Goal: Information Seeking & Learning: Check status

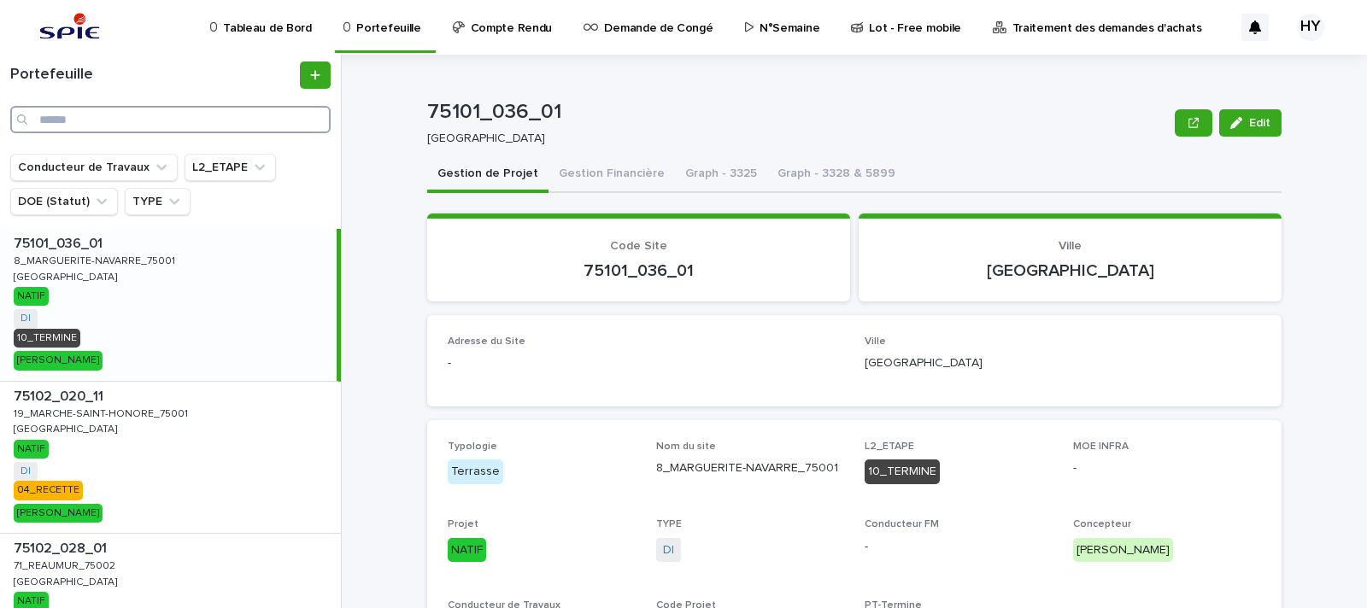
click at [239, 115] on input "Search" at bounding box center [170, 119] width 320 height 27
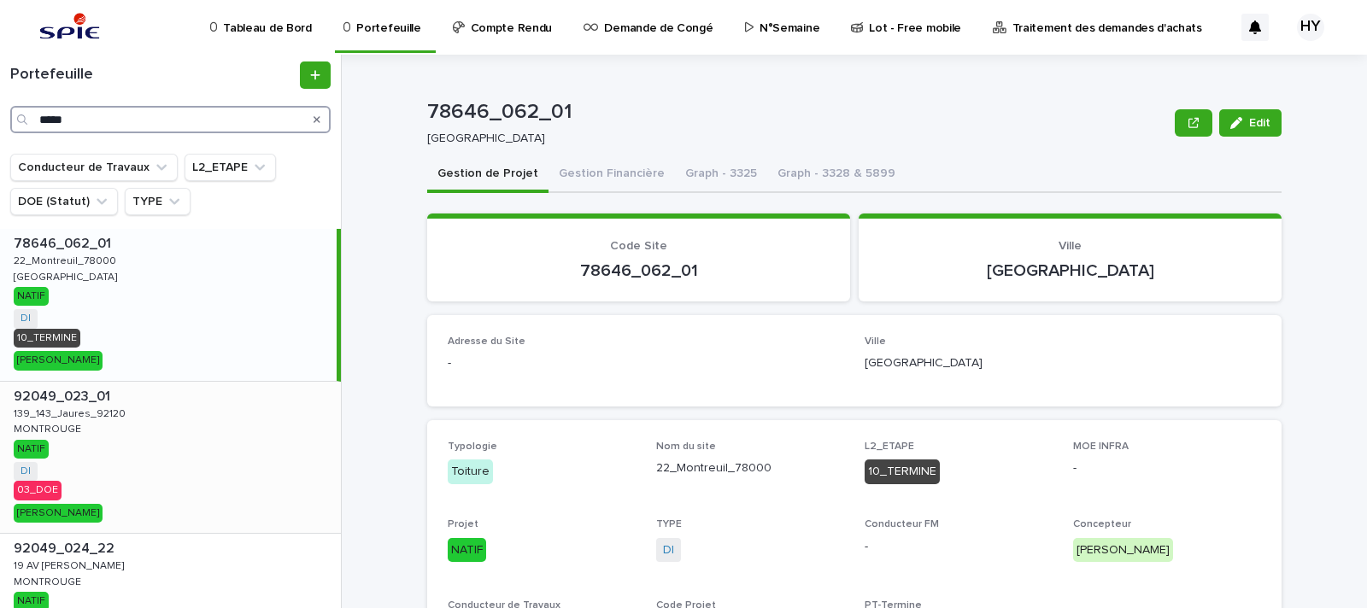
type input "*****"
click at [155, 439] on div "92049_023_01 92049_023_01 139_143_Jaures_92120 139_143_Jaures_92120 MONTROUGE M…" at bounding box center [170, 458] width 341 height 152
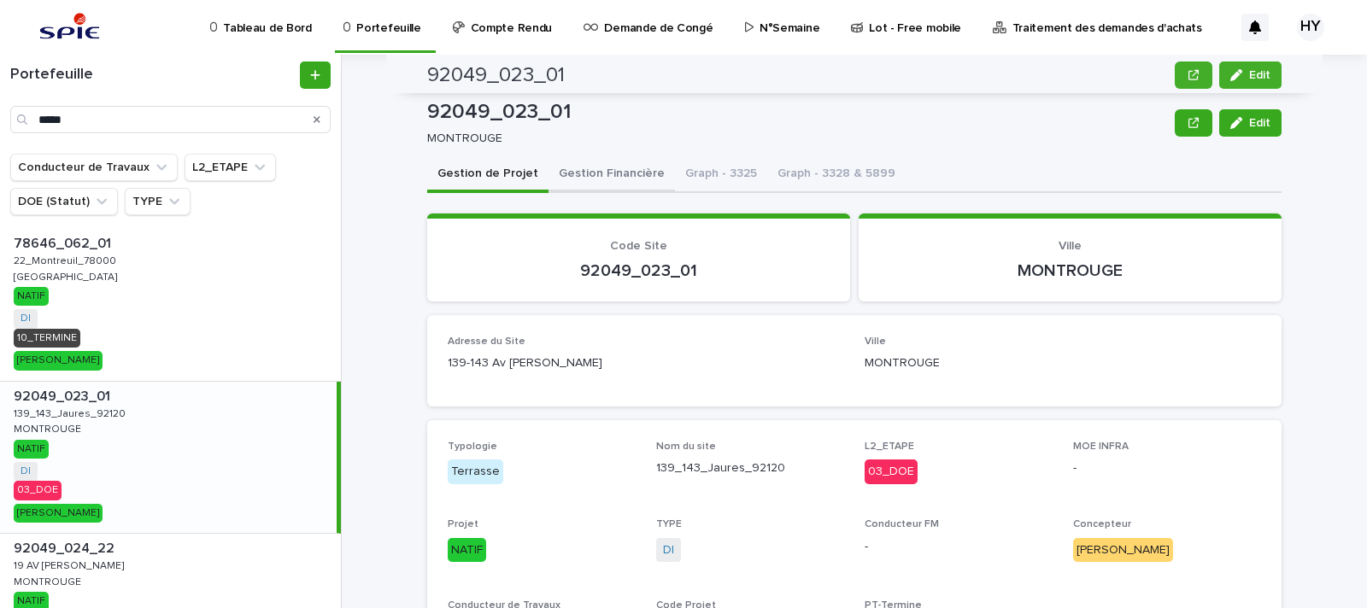
click at [598, 167] on button "Gestion Financière" at bounding box center [611, 175] width 126 height 36
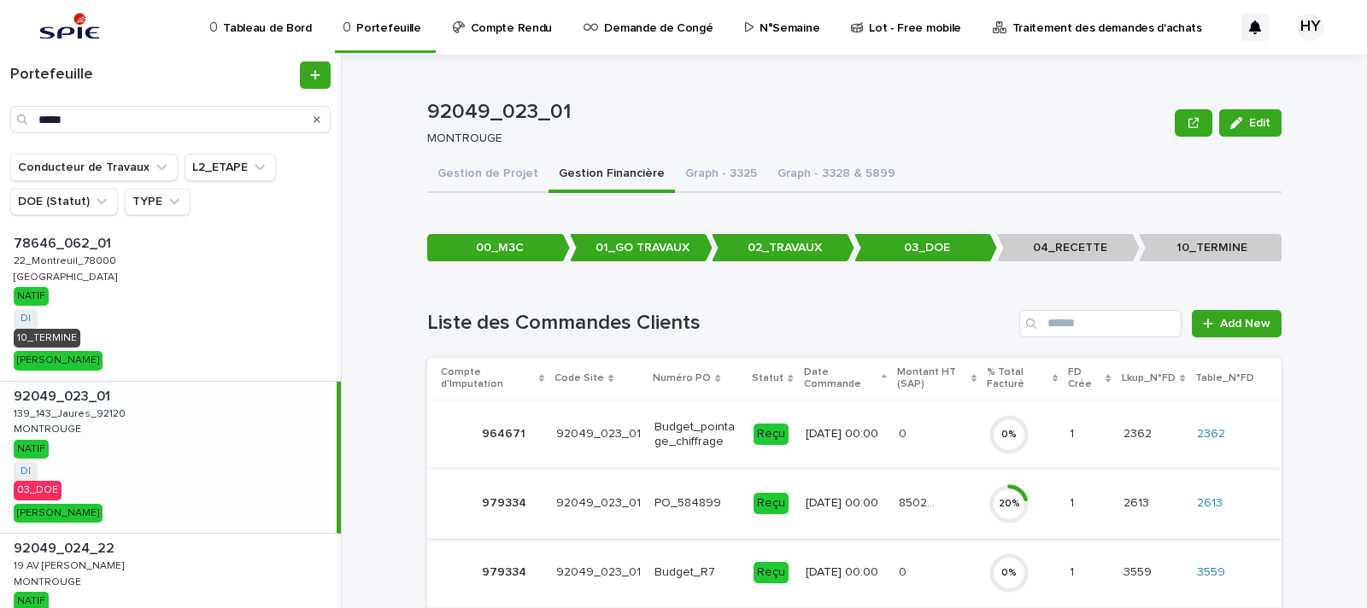
scroll to position [84, 0]
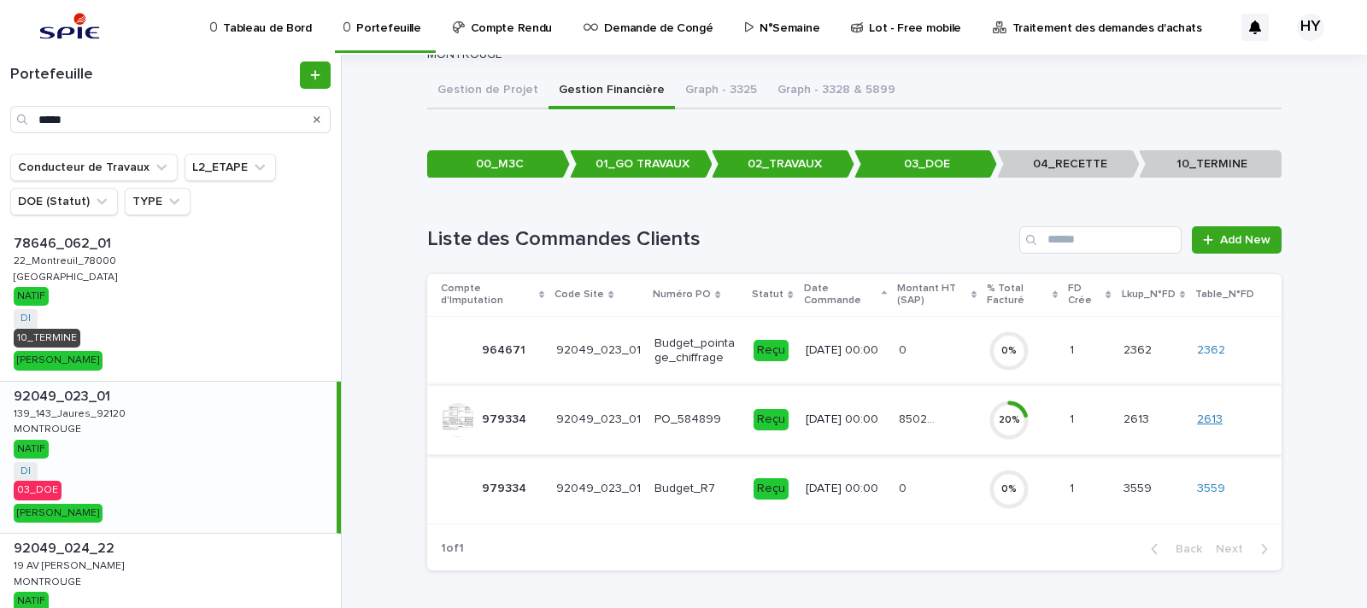
click at [1202, 416] on link "2613" at bounding box center [1210, 420] width 26 height 15
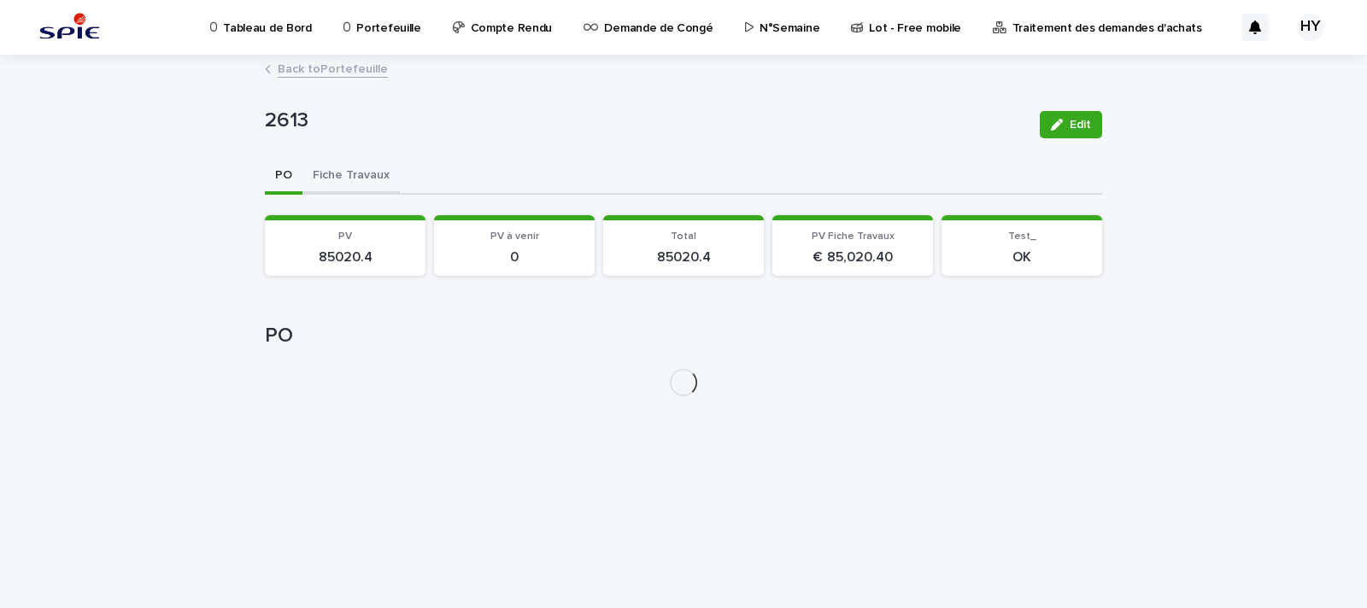
click at [367, 172] on button "Fiche Travaux" at bounding box center [350, 177] width 97 height 36
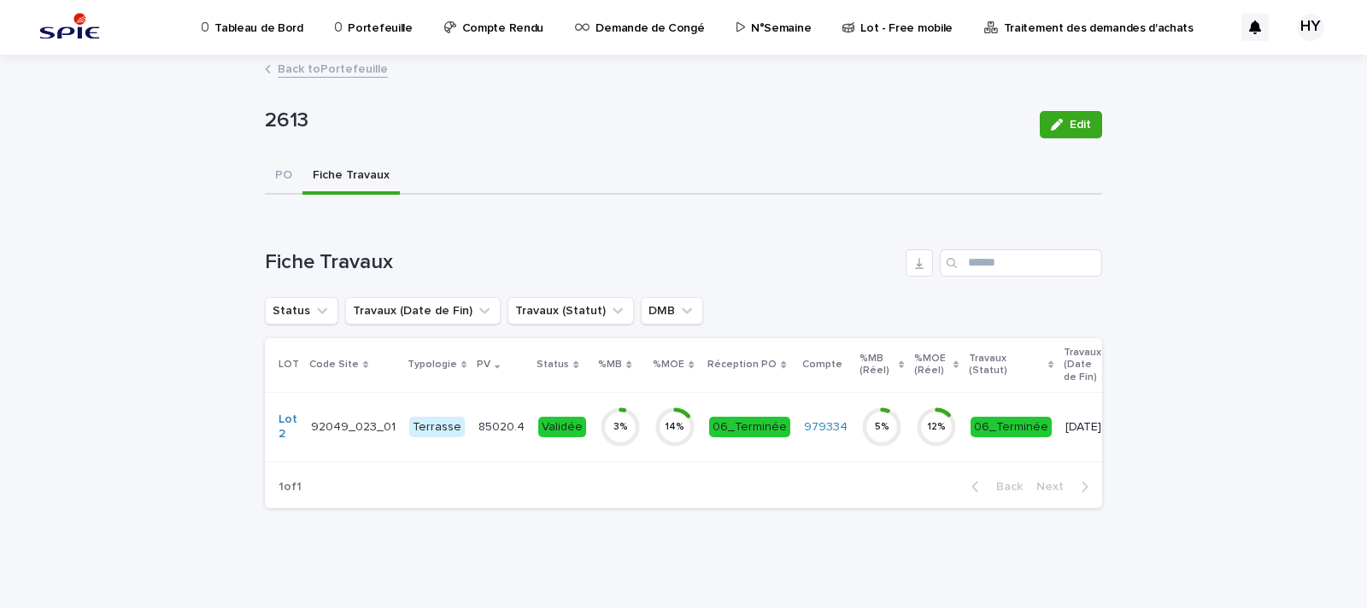
click at [531, 422] on td "Validée" at bounding box center [562, 426] width 62 height 69
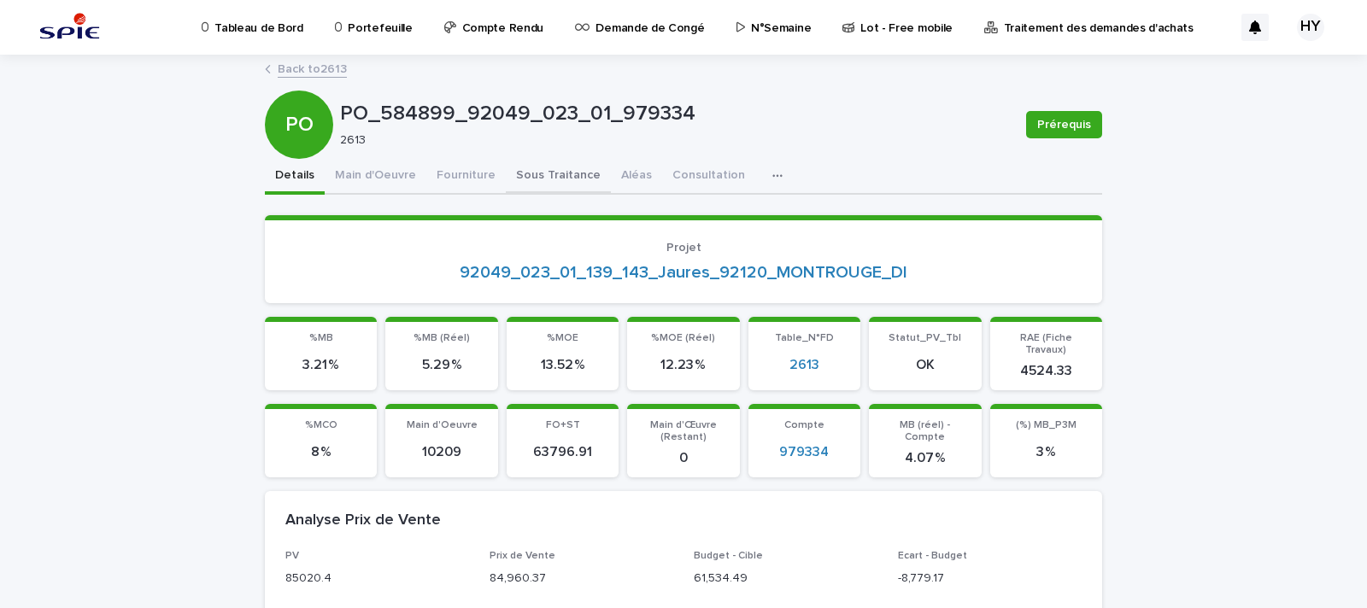
click at [534, 173] on button "Sous Traitance" at bounding box center [558, 177] width 105 height 36
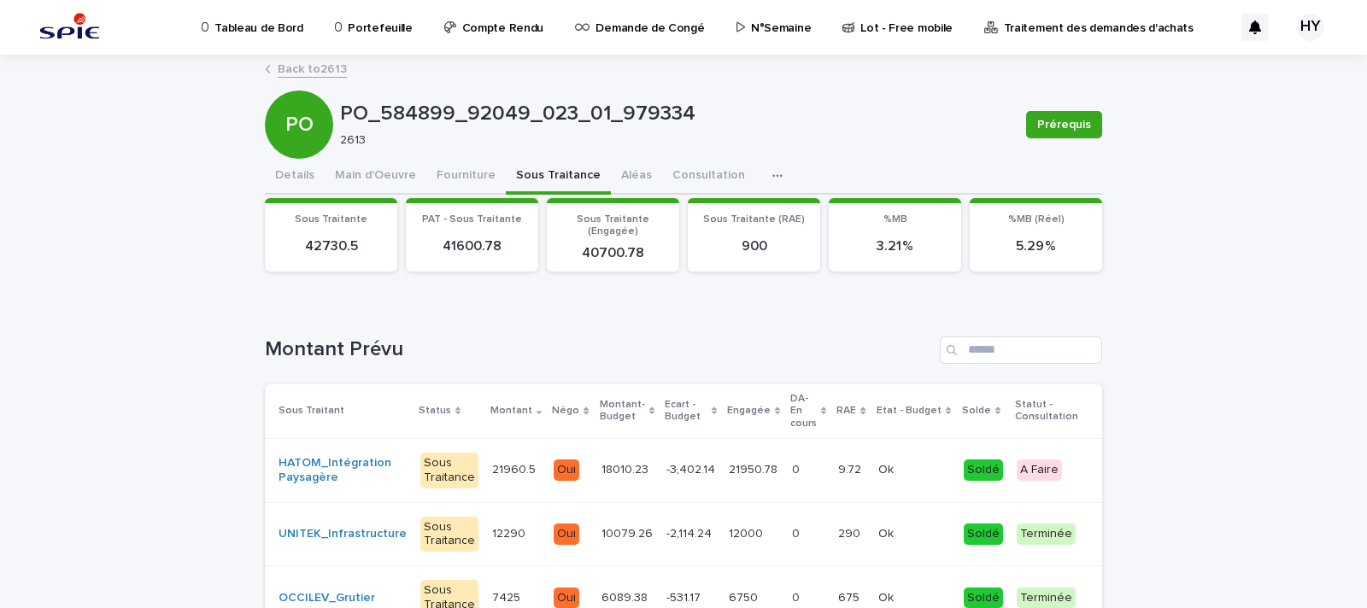
scroll to position [320, 0]
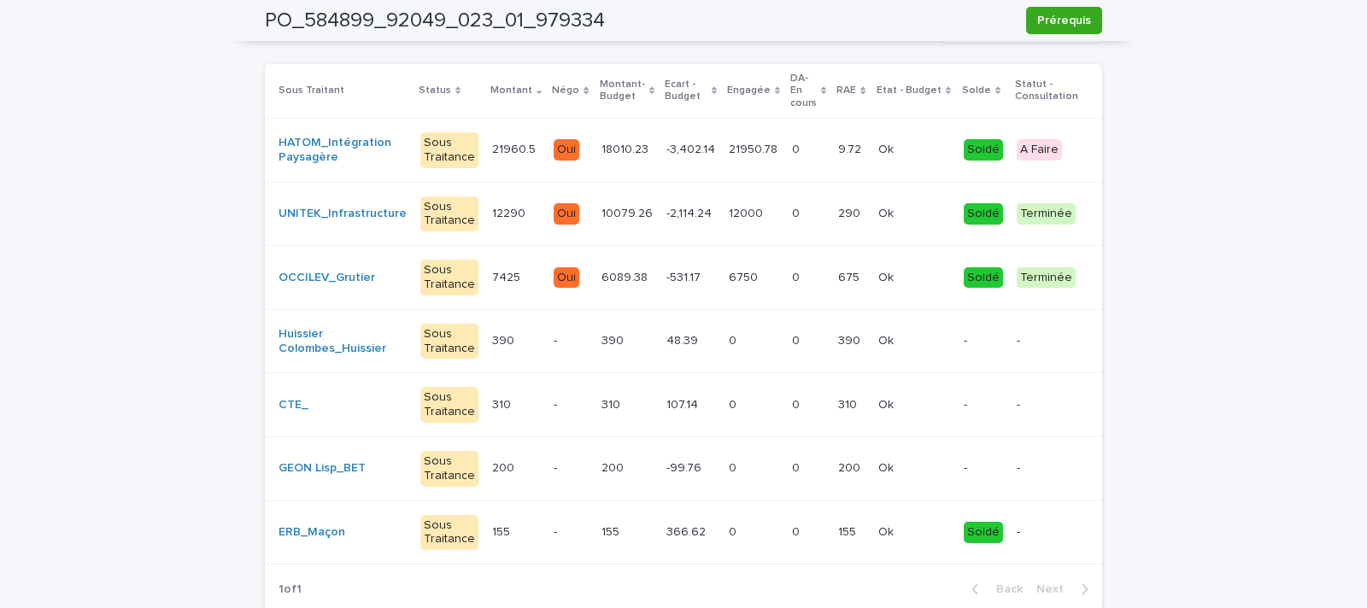
click at [722, 281] on td "6750 6750" at bounding box center [753, 278] width 63 height 64
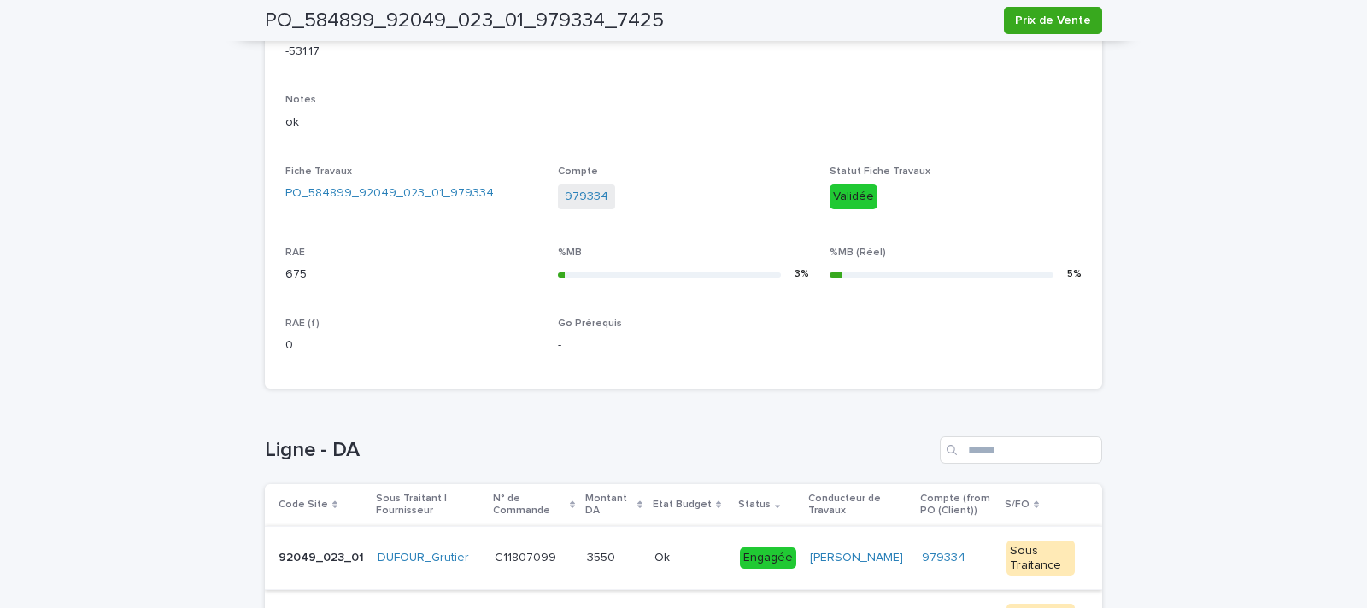
scroll to position [724, 0]
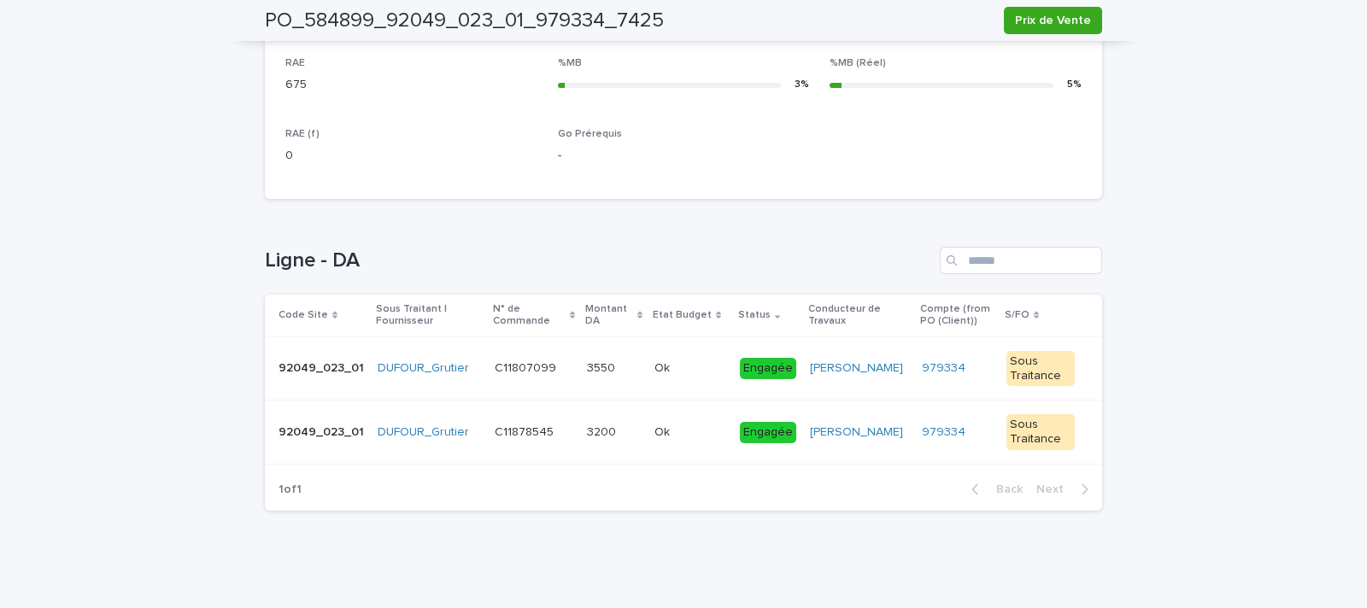
click at [660, 431] on p "Ok" at bounding box center [663, 431] width 19 height 18
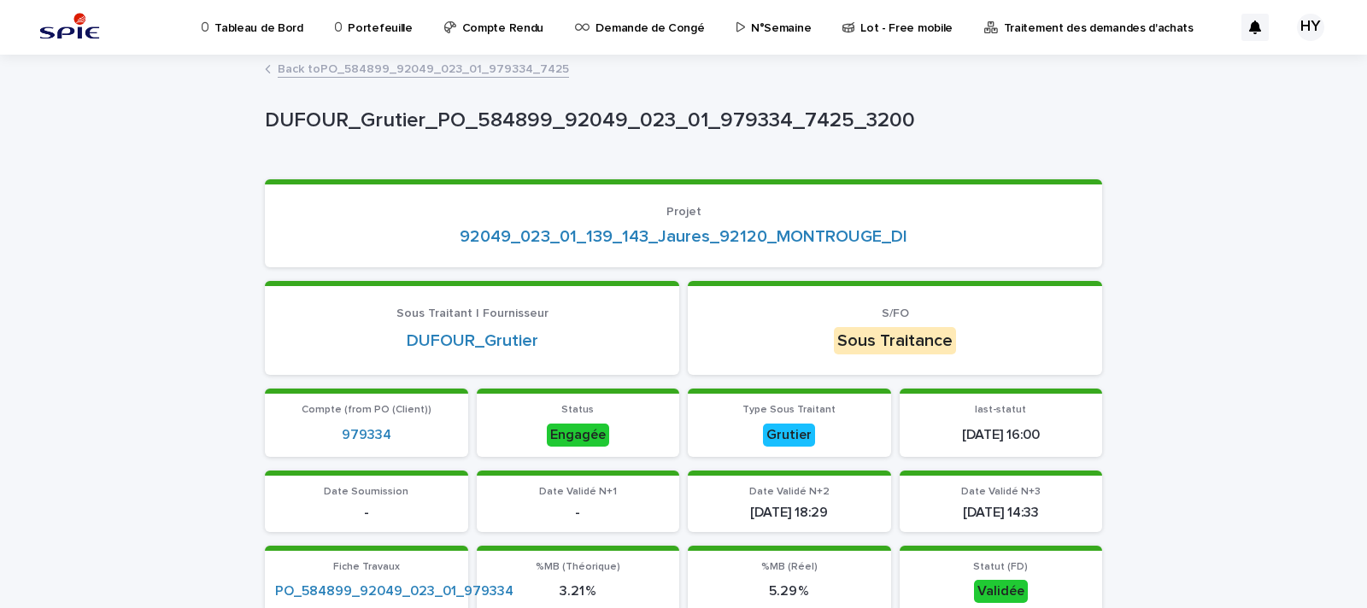
click at [350, 23] on p "Portefeuille" at bounding box center [380, 18] width 64 height 36
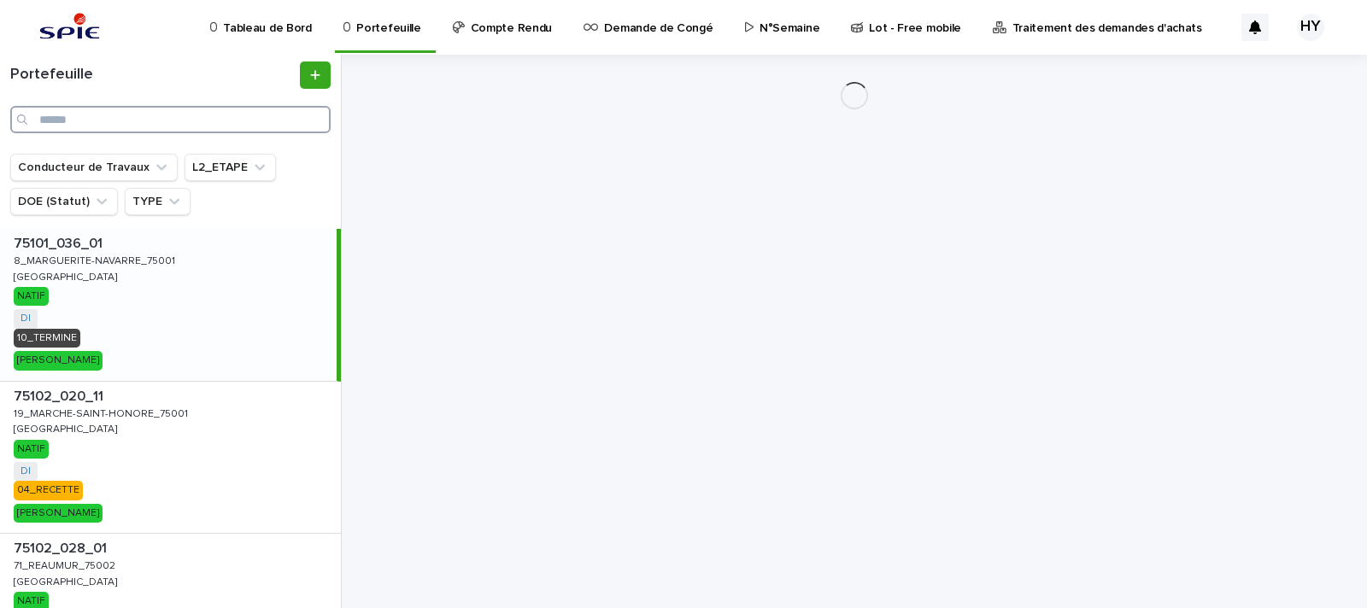
click at [144, 114] on input "Search" at bounding box center [170, 119] width 320 height 27
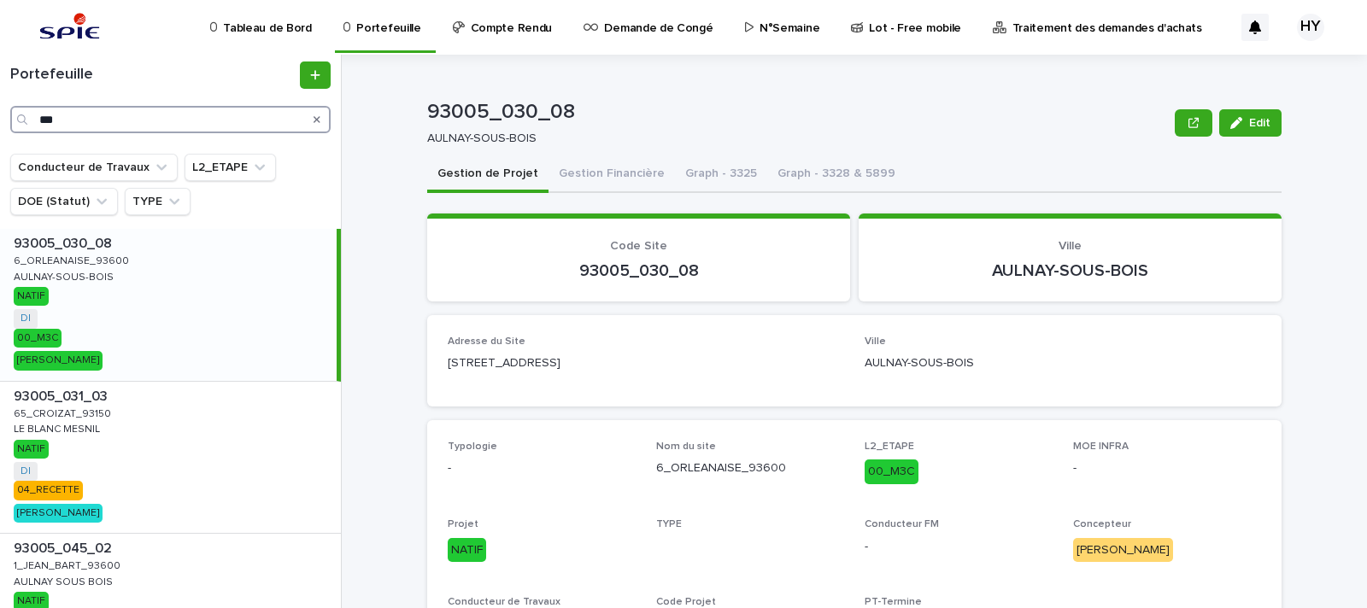
click at [111, 120] on input "***" at bounding box center [170, 119] width 320 height 27
type input "******"
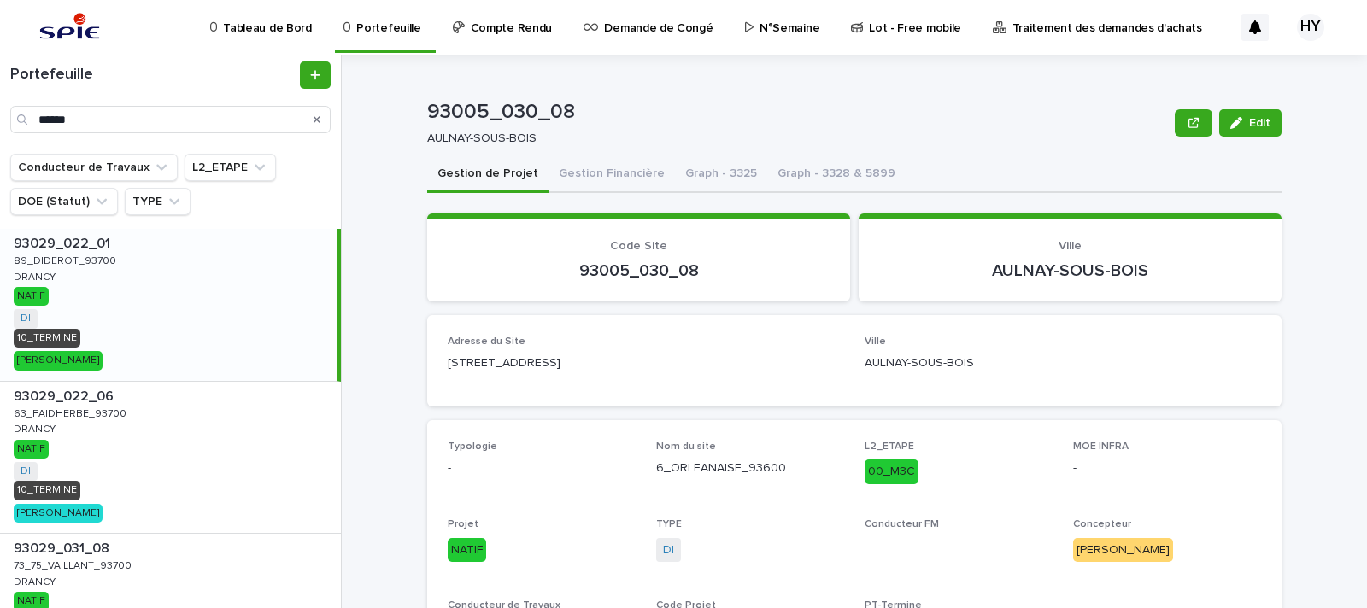
click at [164, 312] on div "93029_022_01 93029_022_01 89_DIDEROT_93700 89_DIDEROT_93700 DRANCY DRANCY NATIF…" at bounding box center [168, 305] width 337 height 152
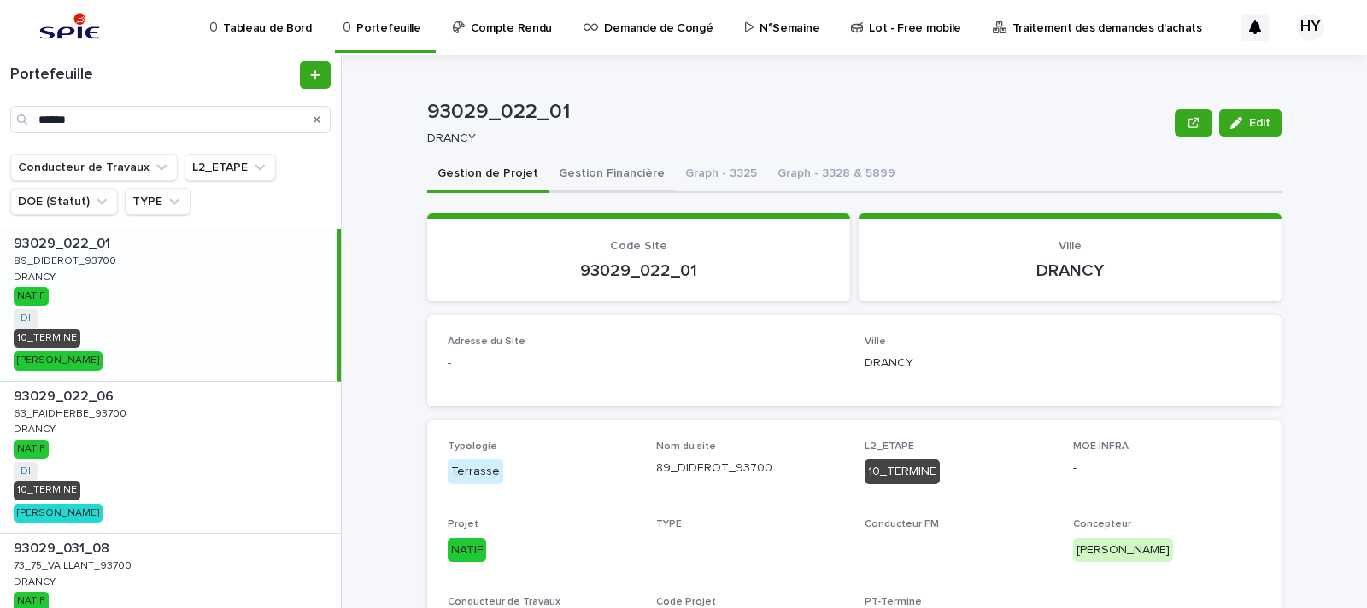
click at [572, 171] on button "Gestion Financière" at bounding box center [611, 175] width 126 height 36
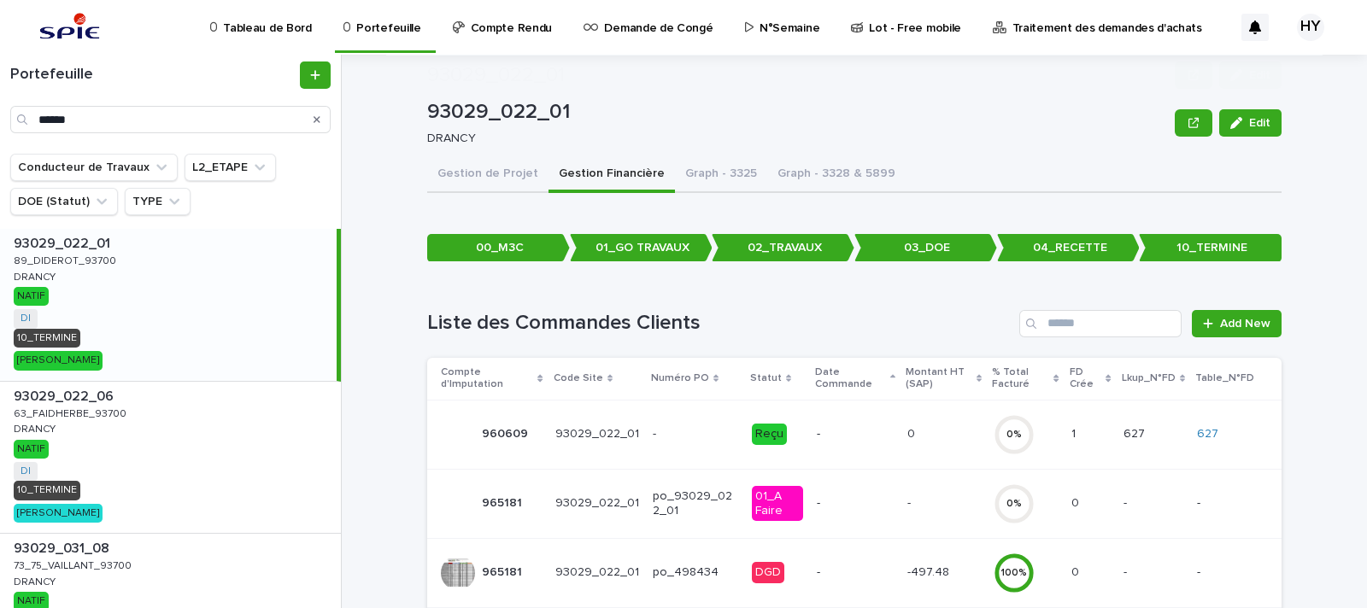
scroll to position [320, 0]
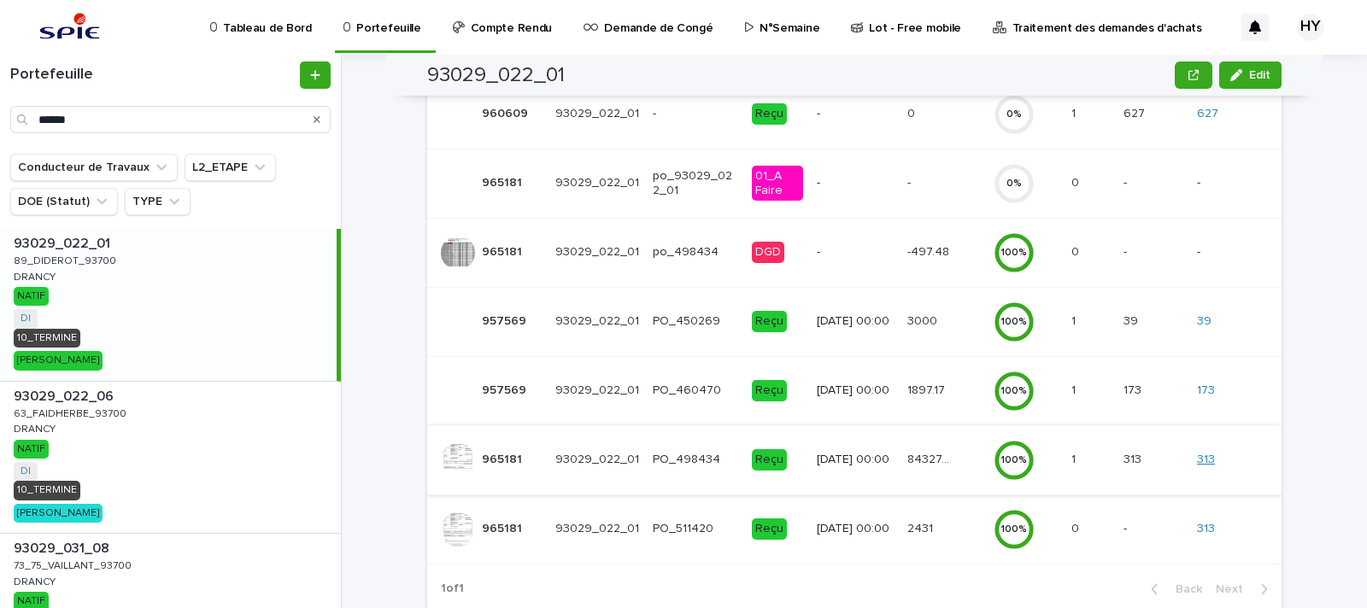
click at [1197, 456] on link "313" at bounding box center [1206, 460] width 18 height 15
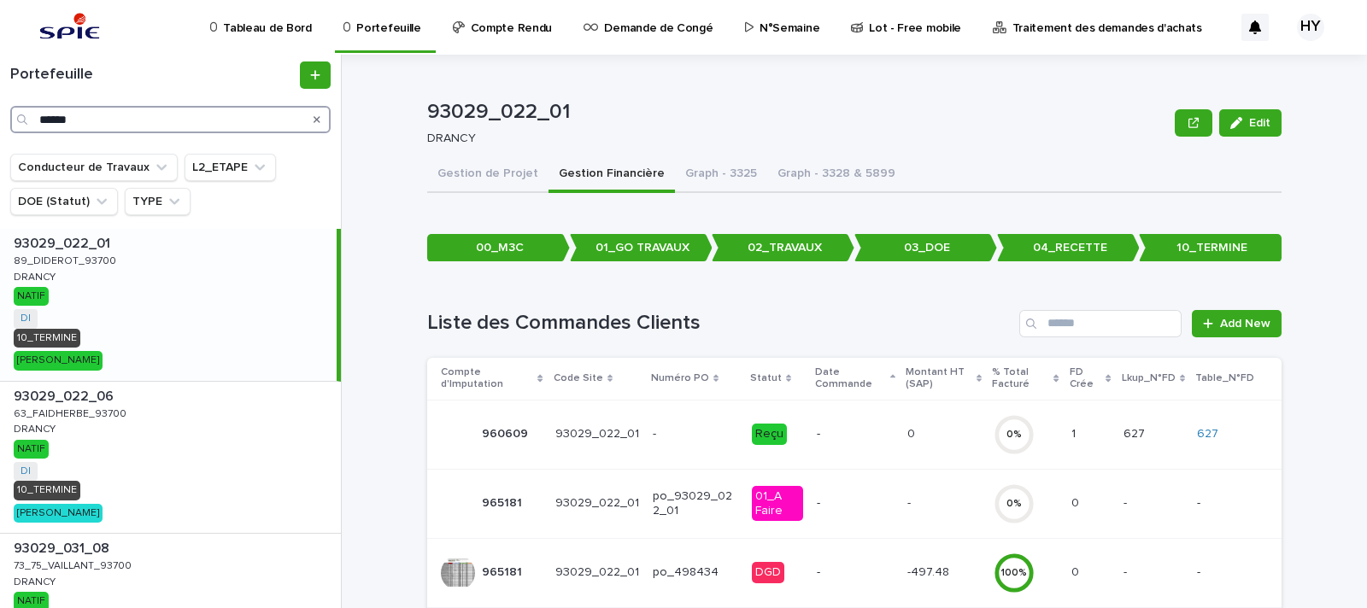
click at [129, 132] on input "******" at bounding box center [170, 119] width 320 height 27
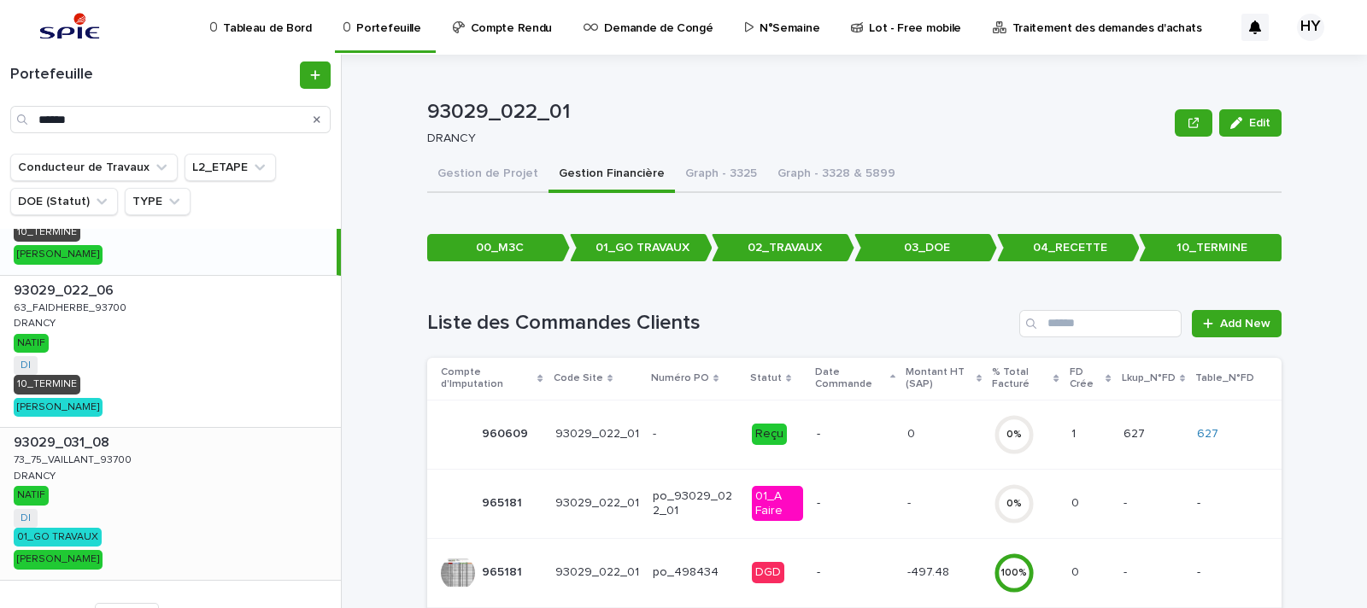
click at [186, 489] on div "93029_031_08 93029_031_08 73_75_VAILLANT_93700 73_75_VAILLANT_93700 DRANCY DRAN…" at bounding box center [170, 504] width 341 height 152
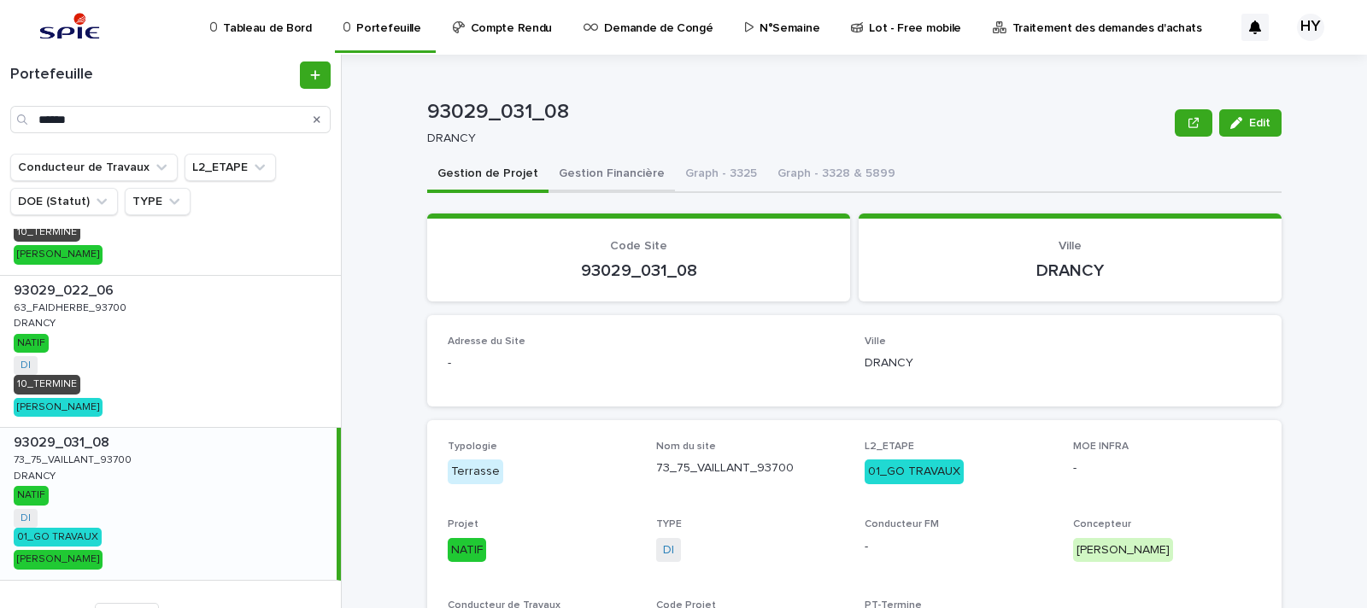
click at [594, 173] on button "Gestion Financière" at bounding box center [611, 175] width 126 height 36
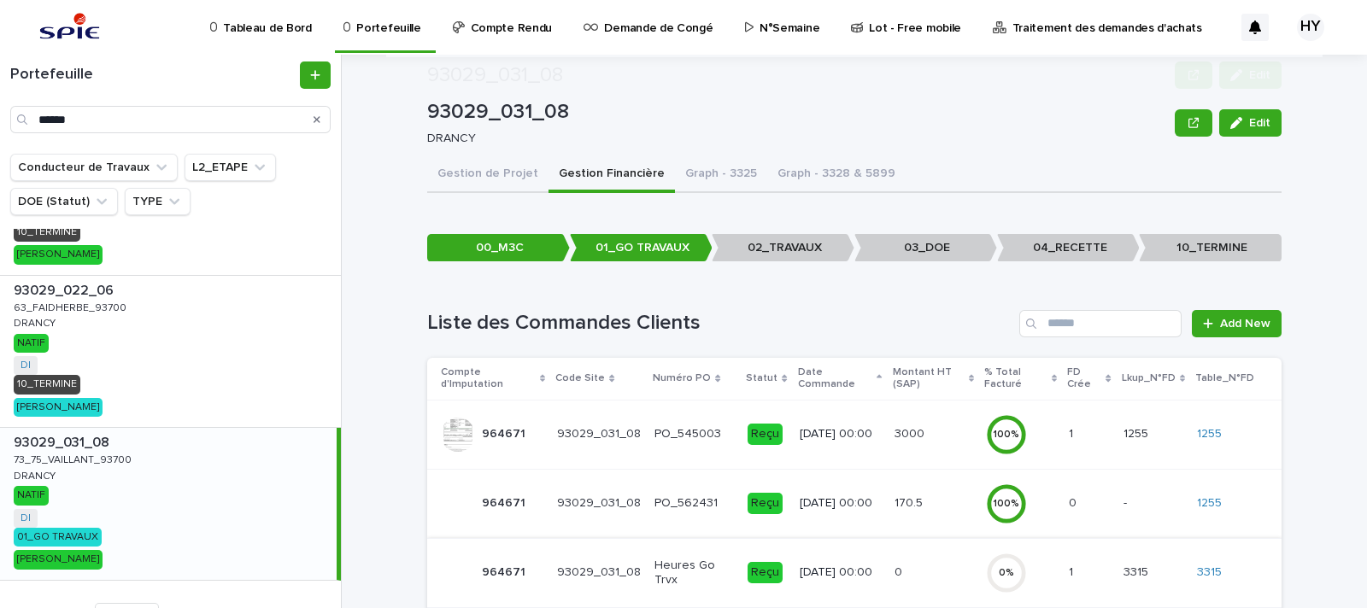
scroll to position [153, 0]
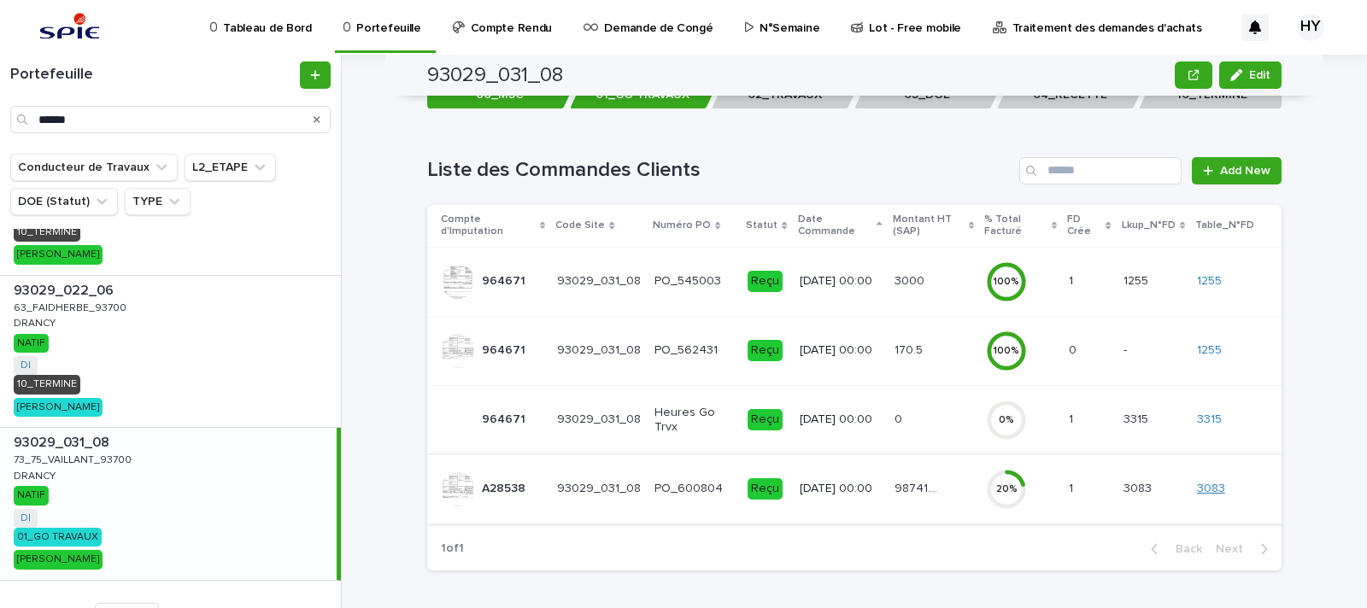
click at [1211, 490] on link "3083" at bounding box center [1211, 489] width 28 height 15
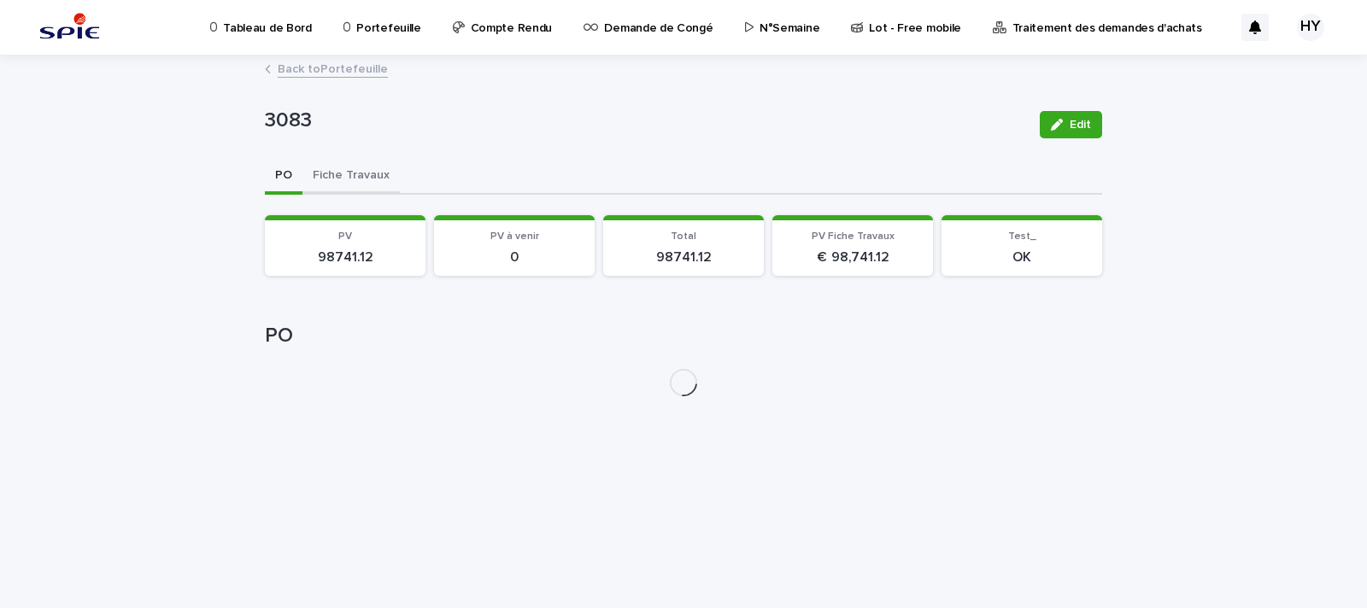
click at [347, 173] on button "Fiche Travaux" at bounding box center [350, 177] width 97 height 36
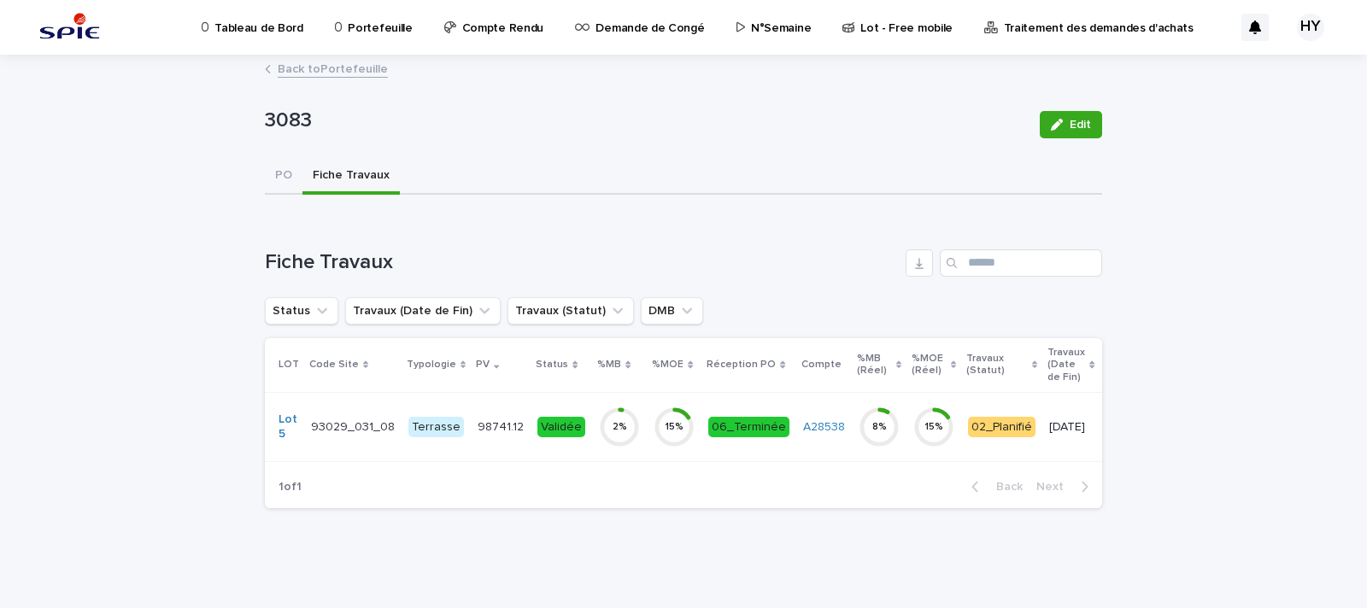
click at [599, 421] on div "2 %" at bounding box center [619, 427] width 41 height 12
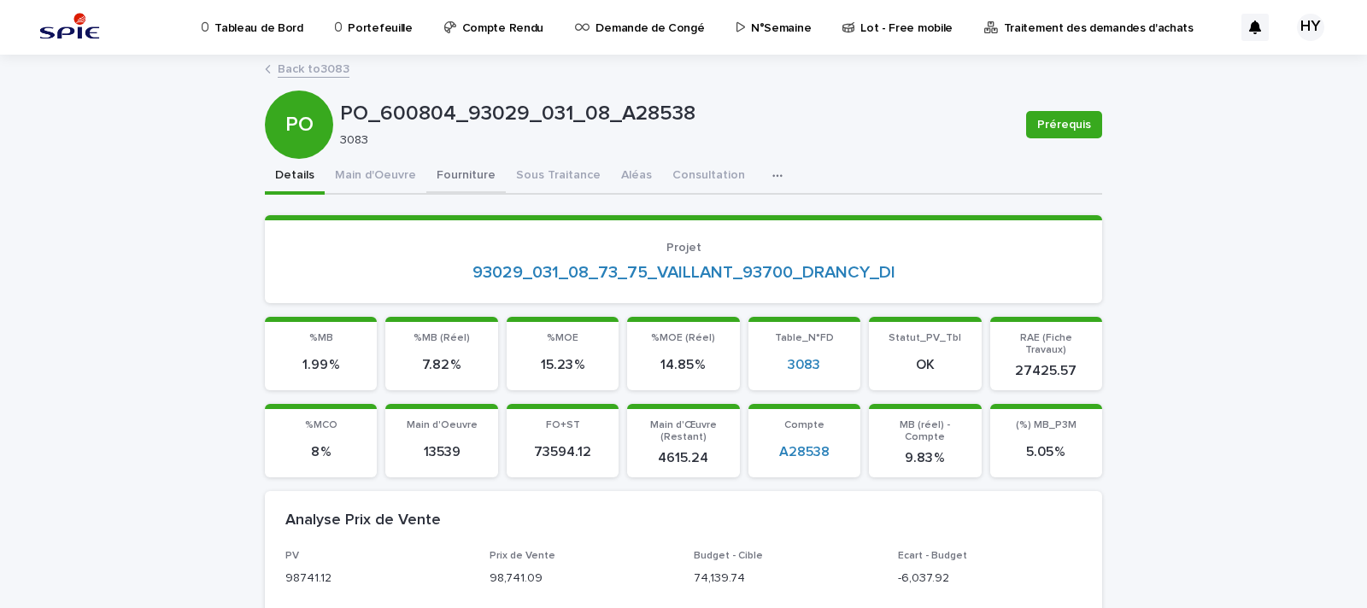
click at [466, 176] on button "Fourniture" at bounding box center [465, 177] width 79 height 36
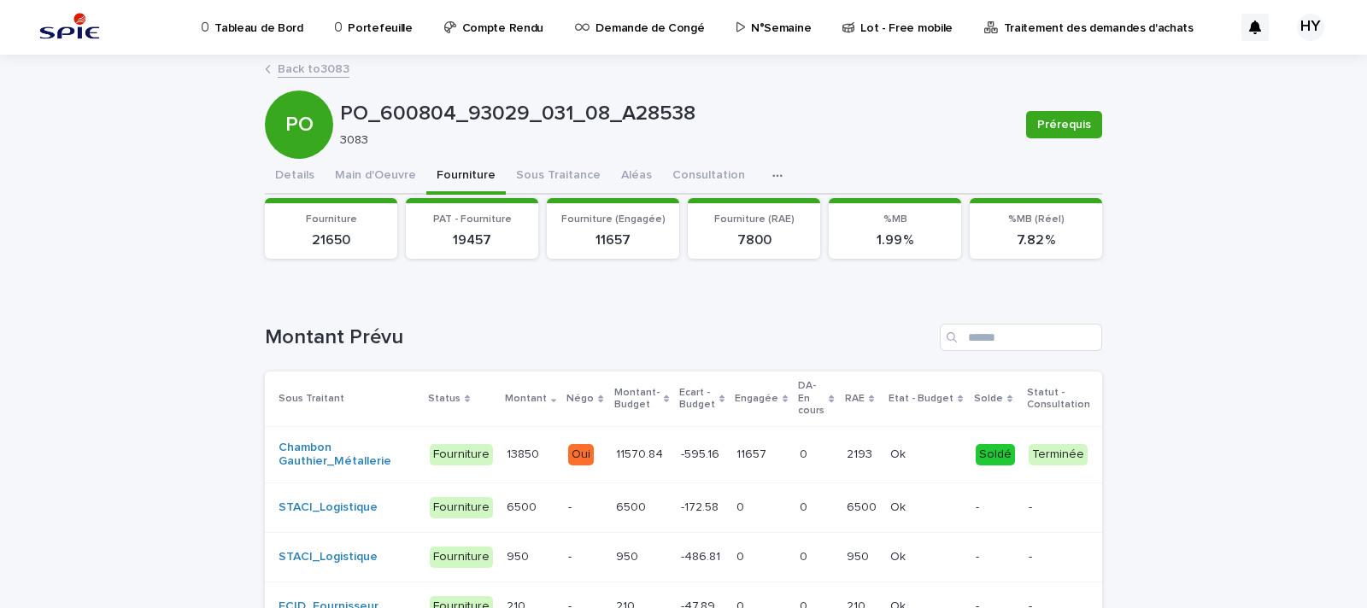
scroll to position [106, 0]
